Goal: Transaction & Acquisition: Register for event/course

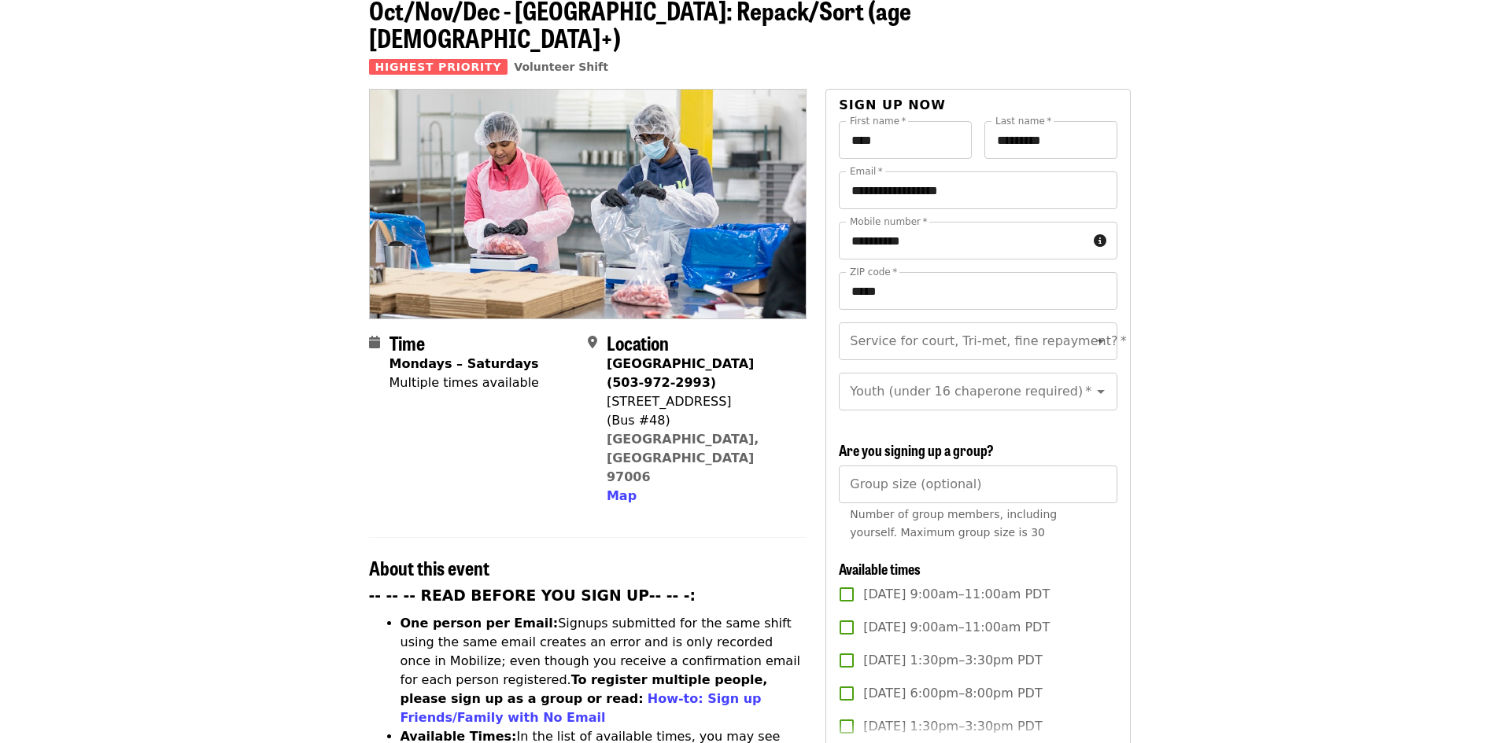
scroll to position [236, 0]
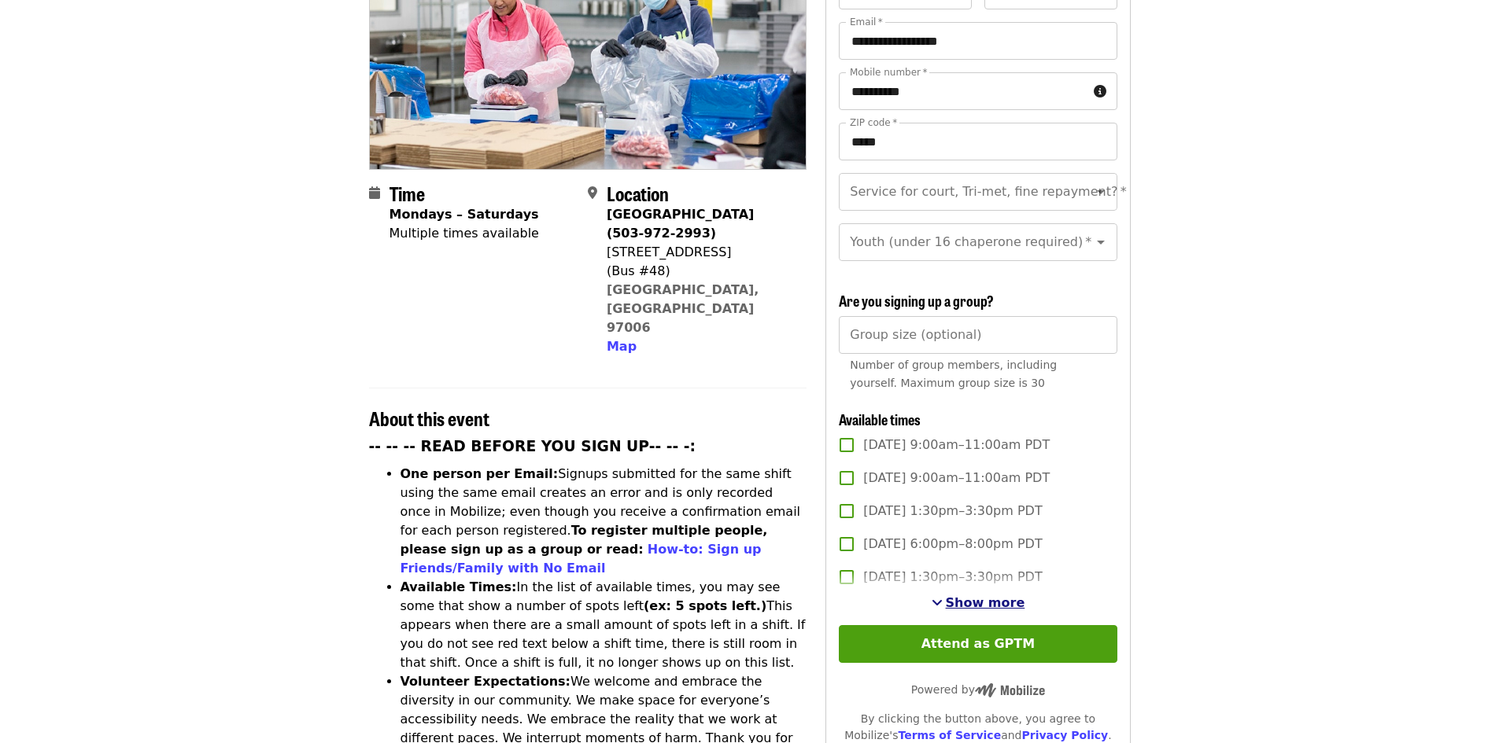
click at [963, 601] on span "Show more" at bounding box center [985, 603] width 79 height 15
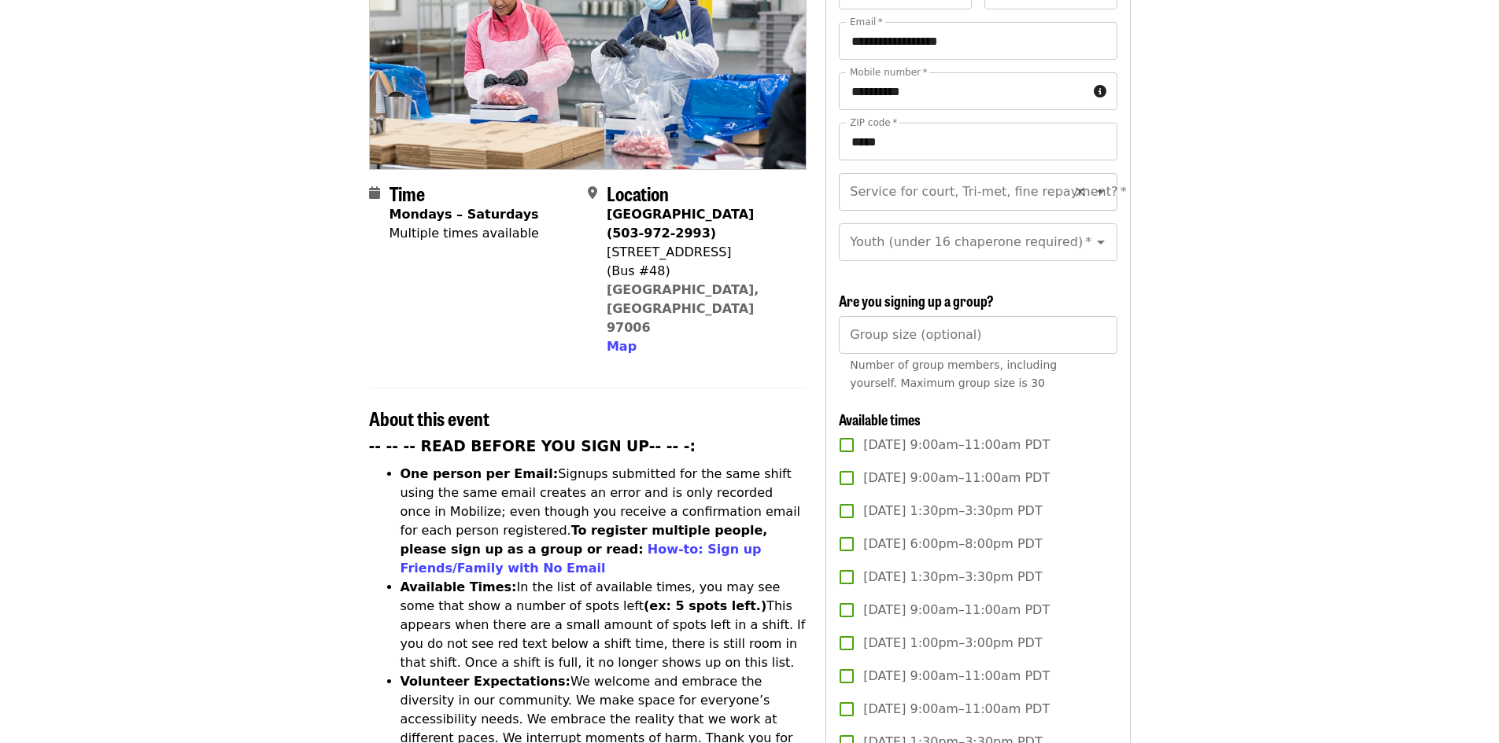
click at [1093, 183] on icon "Open" at bounding box center [1100, 192] width 19 height 19
click at [845, 207] on li "No" at bounding box center [972, 207] width 266 height 28
type input "**"
click at [1091, 233] on icon "Open" at bounding box center [1100, 242] width 19 height 19
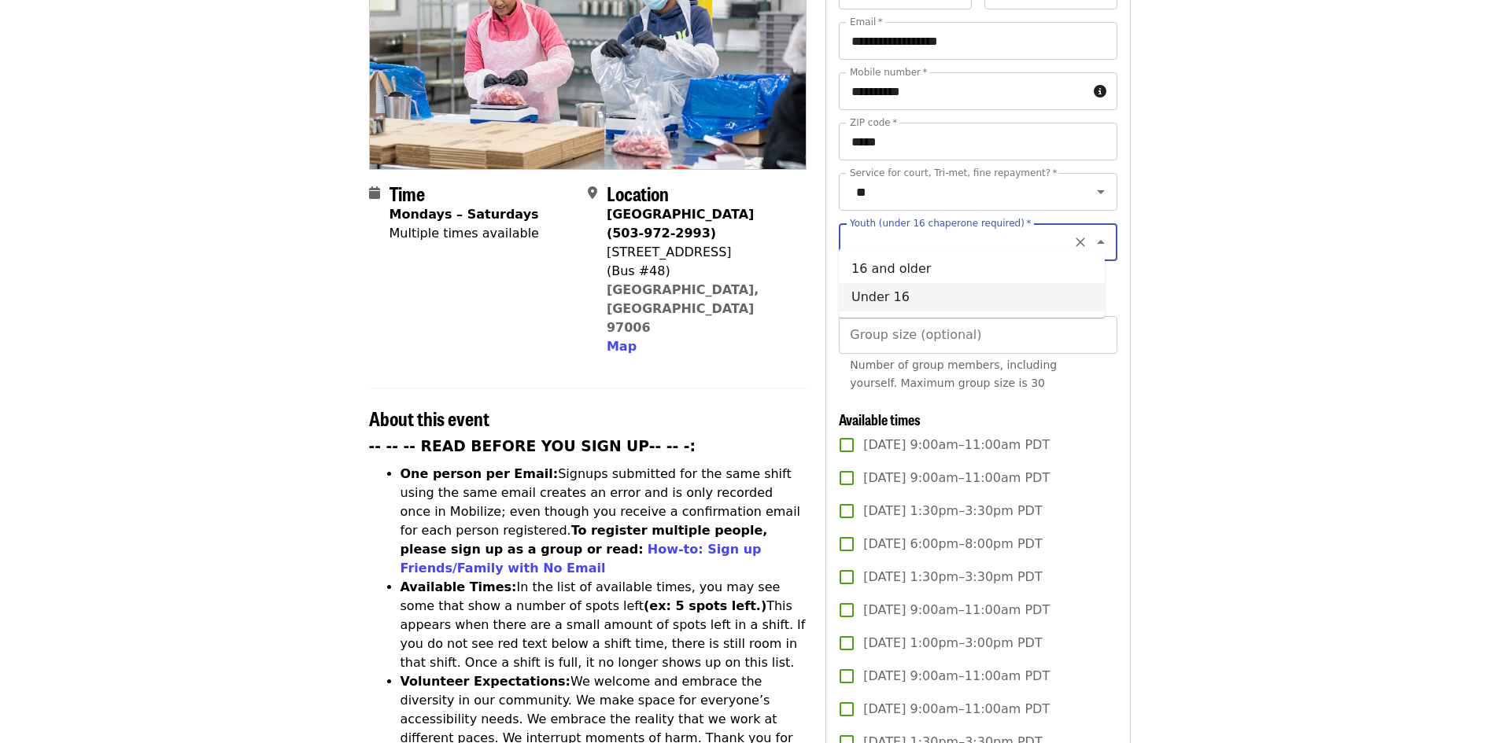
click at [994, 296] on li "Under 16" at bounding box center [972, 297] width 266 height 28
type input "********"
click at [1101, 324] on input "*" at bounding box center [978, 335] width 278 height 38
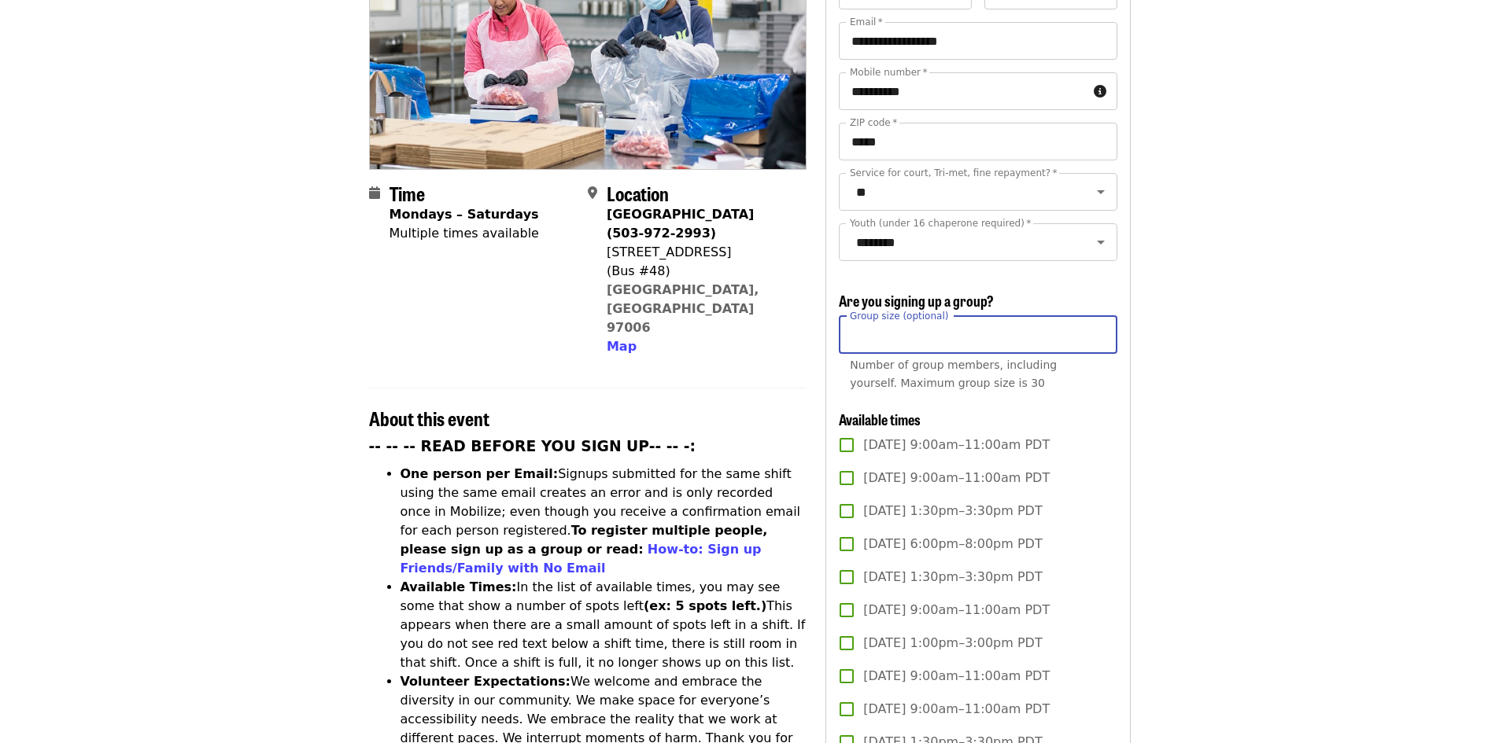
click at [1101, 324] on input "*" at bounding box center [978, 335] width 278 height 38
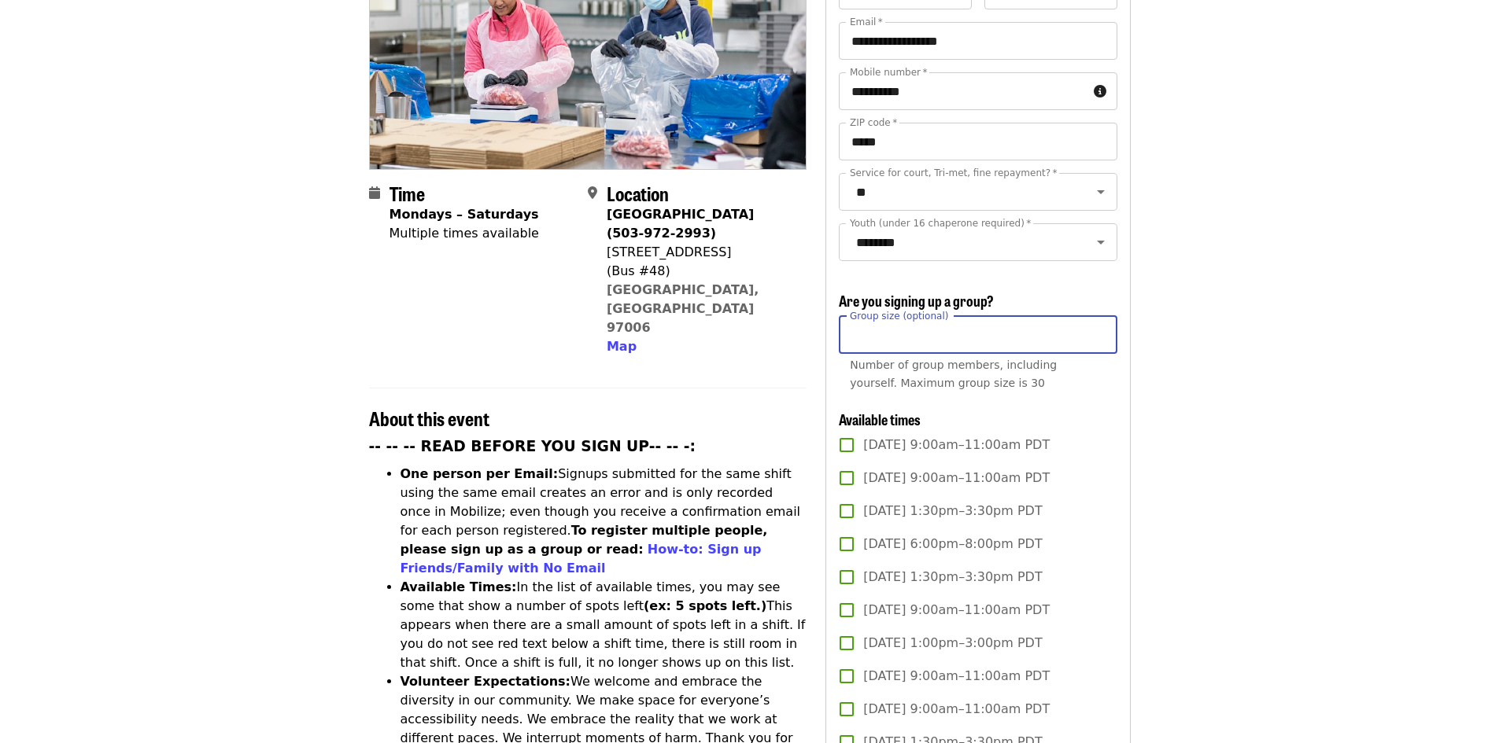
click at [1101, 324] on input "*" at bounding box center [978, 335] width 278 height 38
type input "*"
click at [1101, 324] on input "*" at bounding box center [978, 335] width 278 height 38
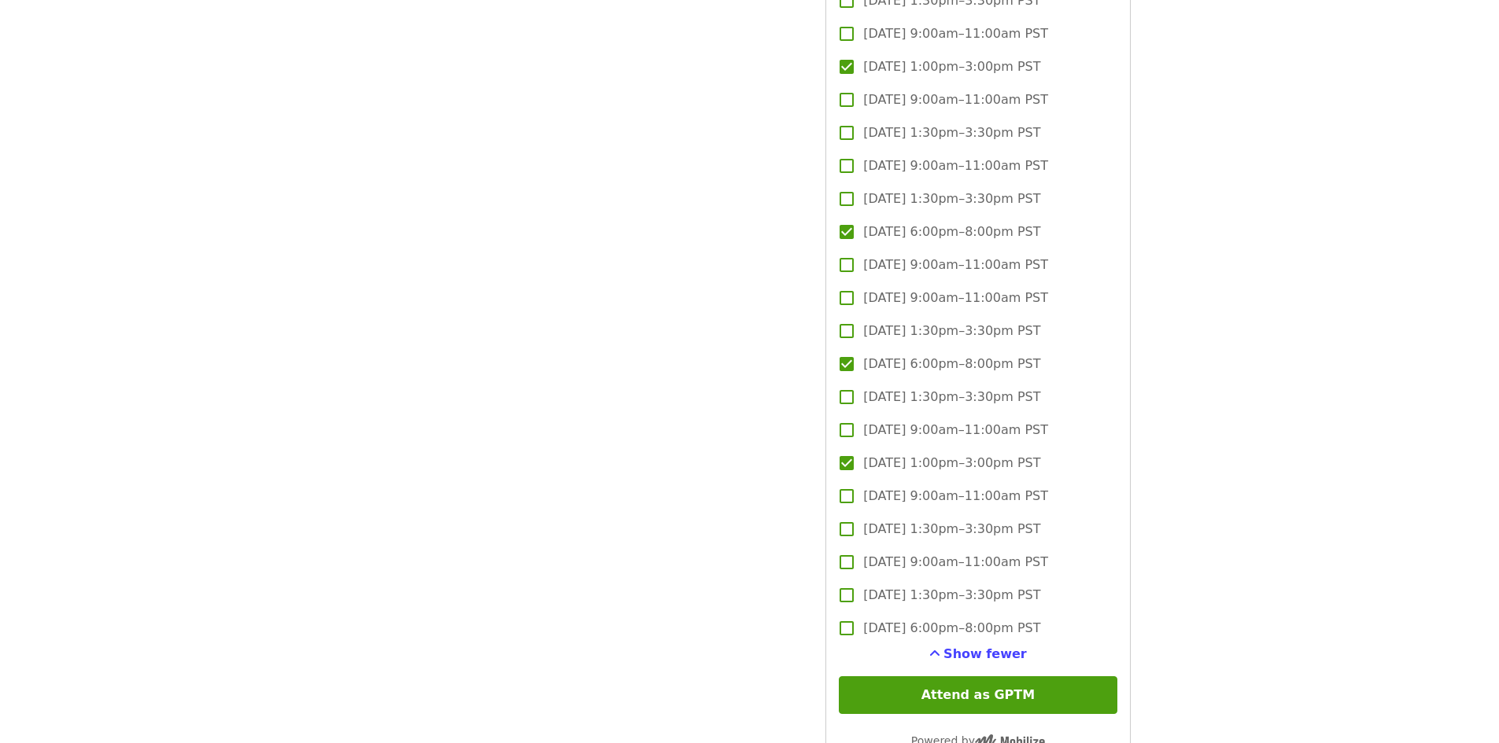
scroll to position [4484, 0]
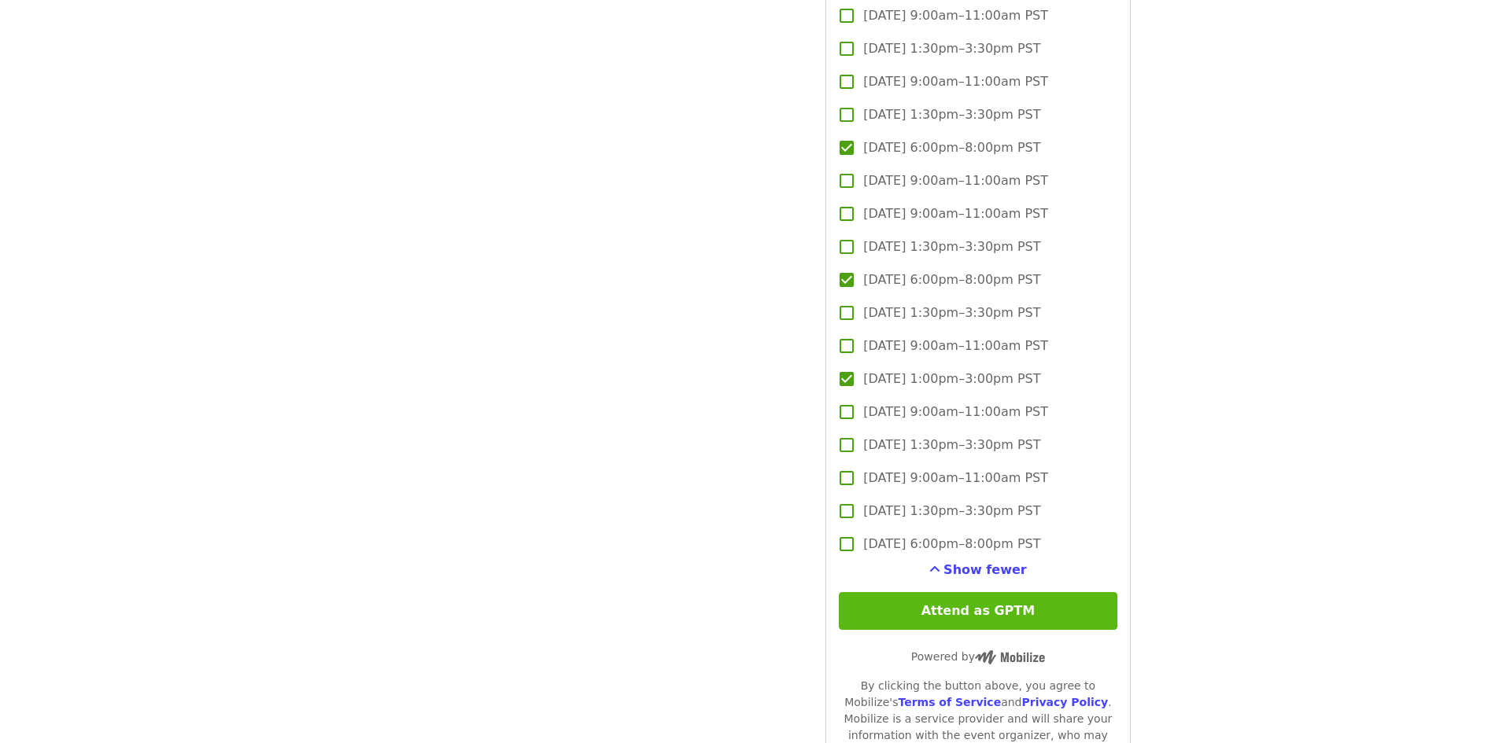
click at [988, 609] on button "Attend as GPTM" at bounding box center [978, 611] width 278 height 38
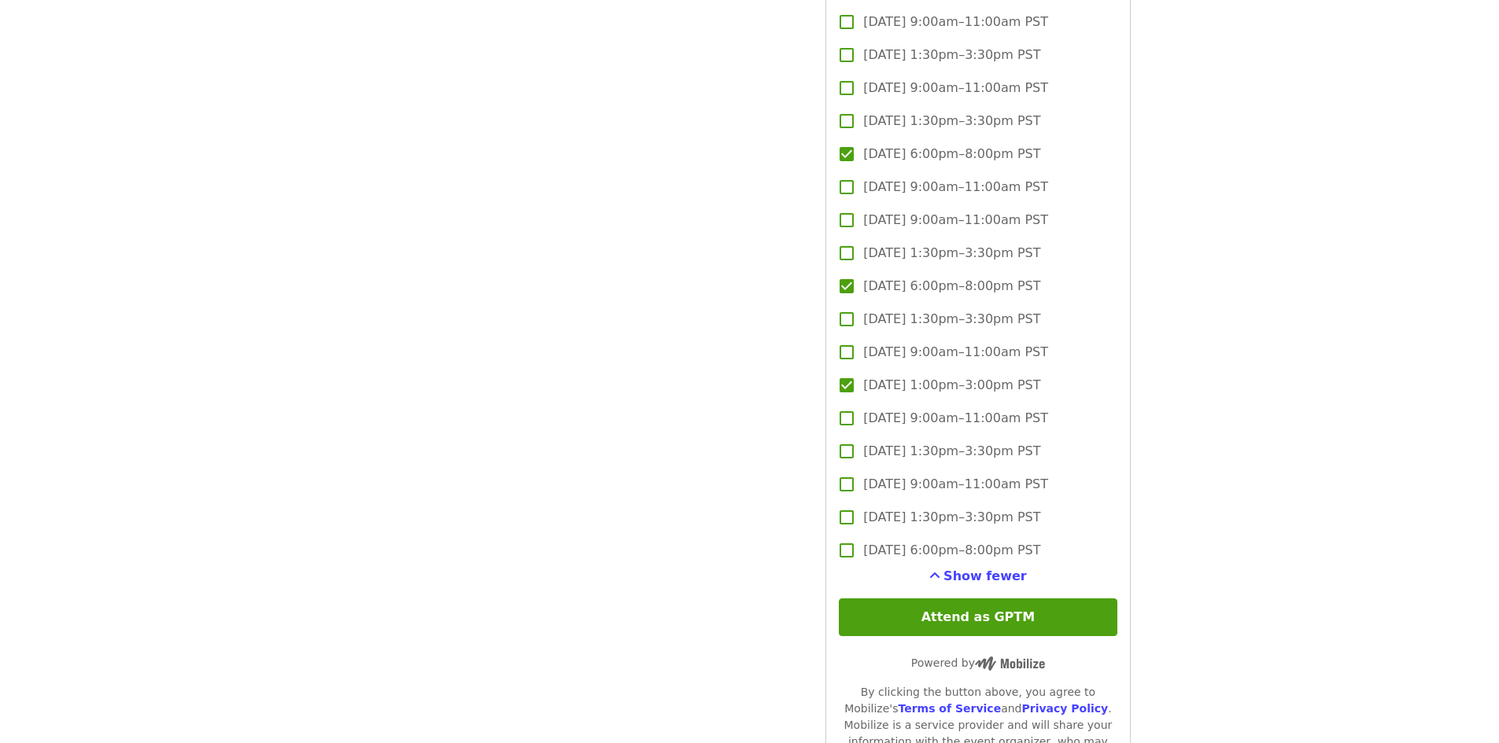
scroll to position [4720, 0]
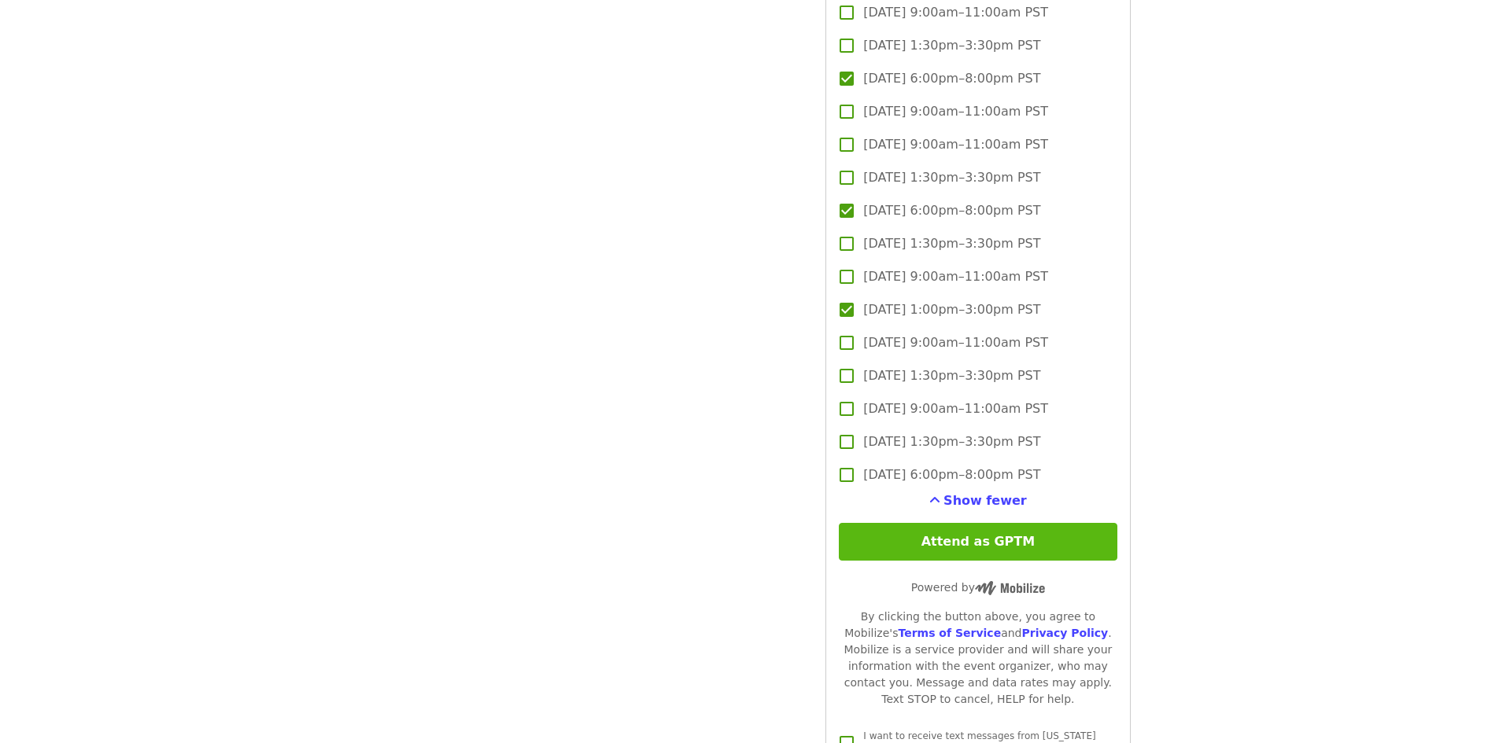
click at [985, 533] on button "Attend as GPTM" at bounding box center [978, 542] width 278 height 38
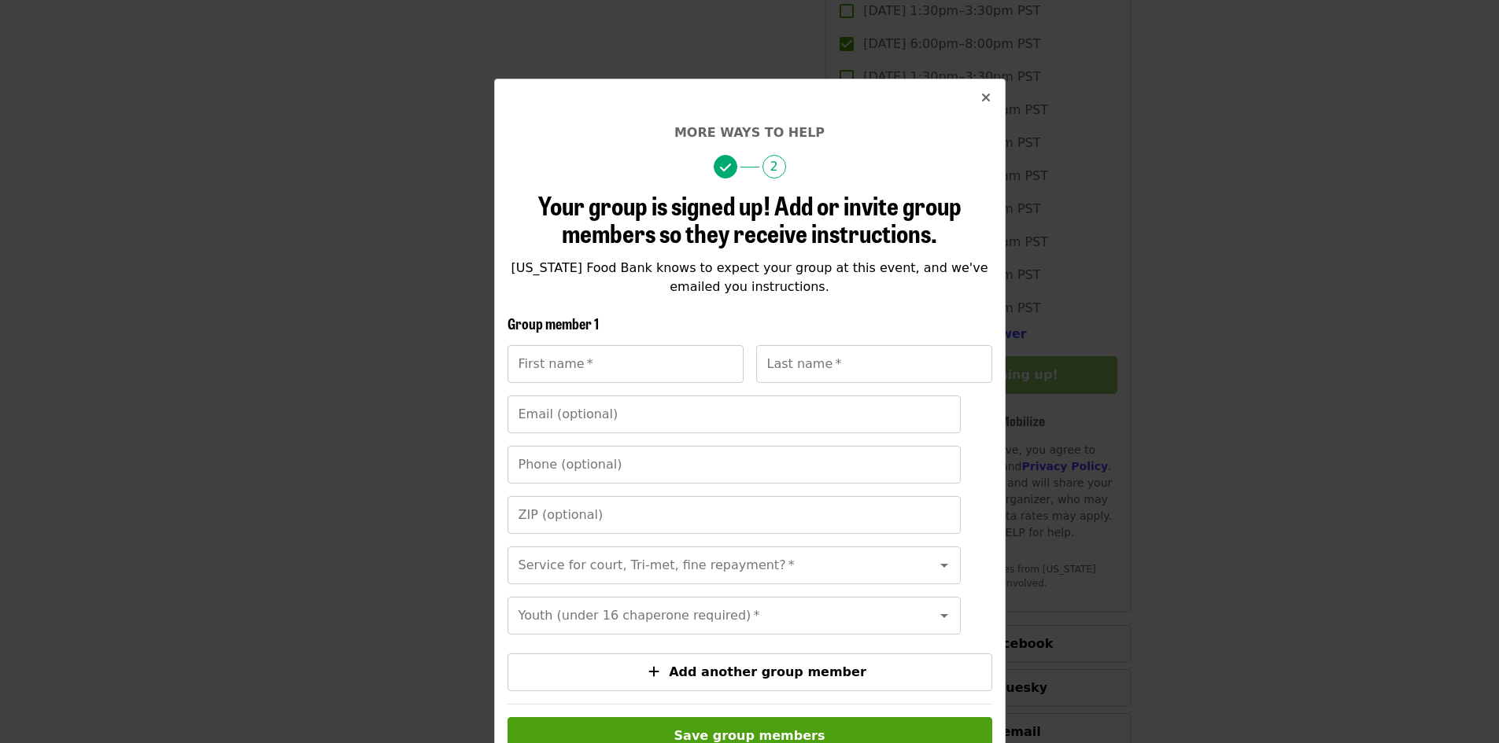
click at [982, 94] on icon "times icon" at bounding box center [985, 97] width 9 height 15
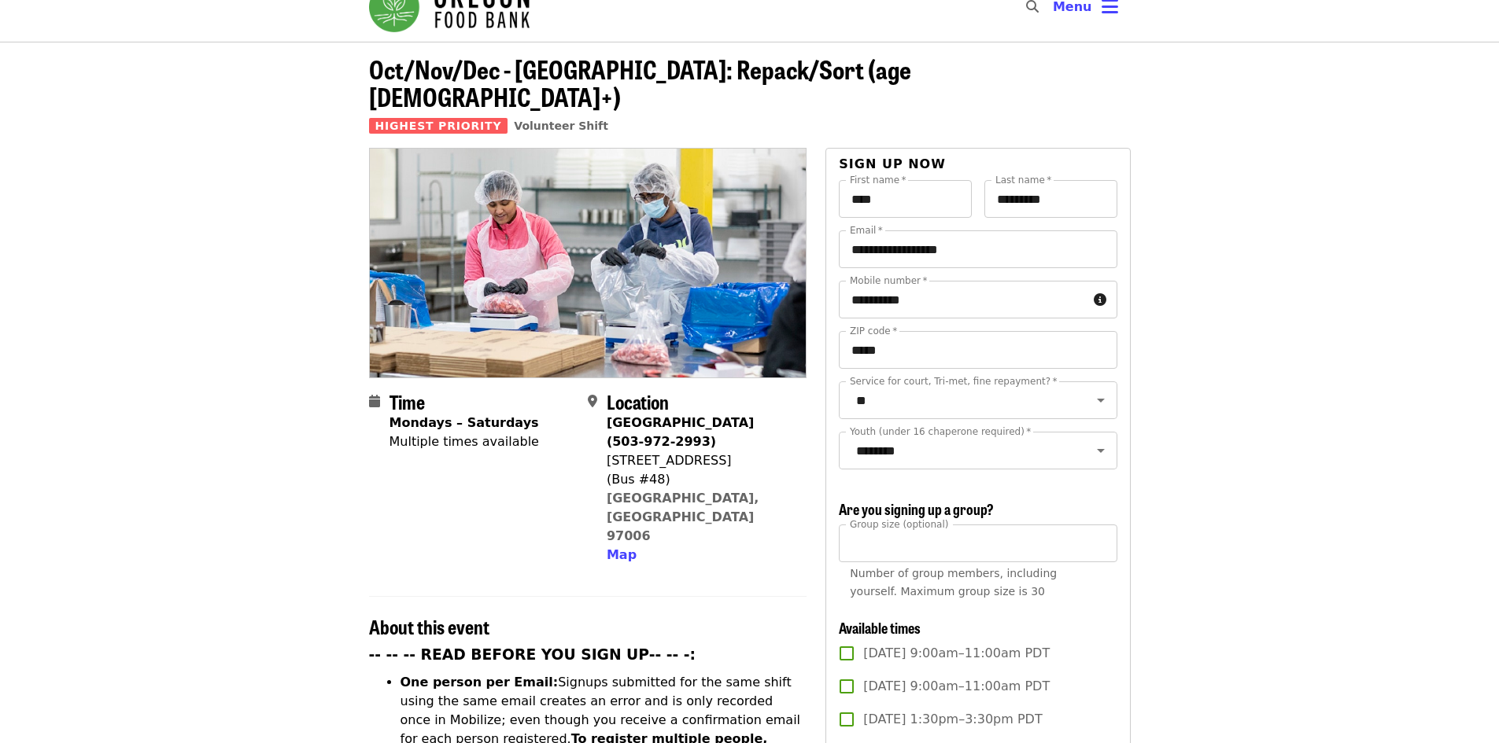
scroll to position [0, 0]
